Goal: Task Accomplishment & Management: Complete application form

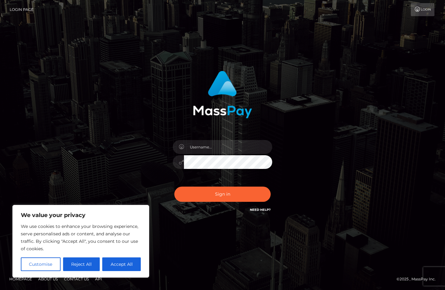
click at [261, 210] on link "Need Help?" at bounding box center [260, 210] width 21 height 4
type input "maihoang"
click at [216, 193] on button "Sign in" at bounding box center [222, 194] width 96 height 15
type input "maihoang"
click at [216, 190] on button "Sign in" at bounding box center [222, 194] width 96 height 15
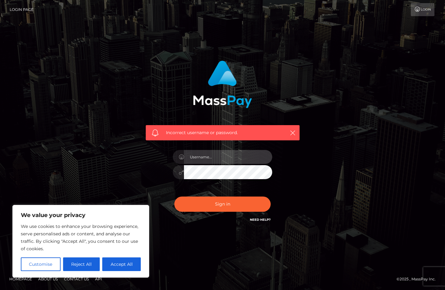
type input "maihoang"
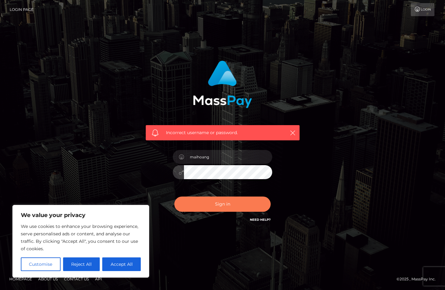
click at [228, 203] on button "Sign in" at bounding box center [222, 204] width 96 height 15
